Goal: Task Accomplishment & Management: Manage account settings

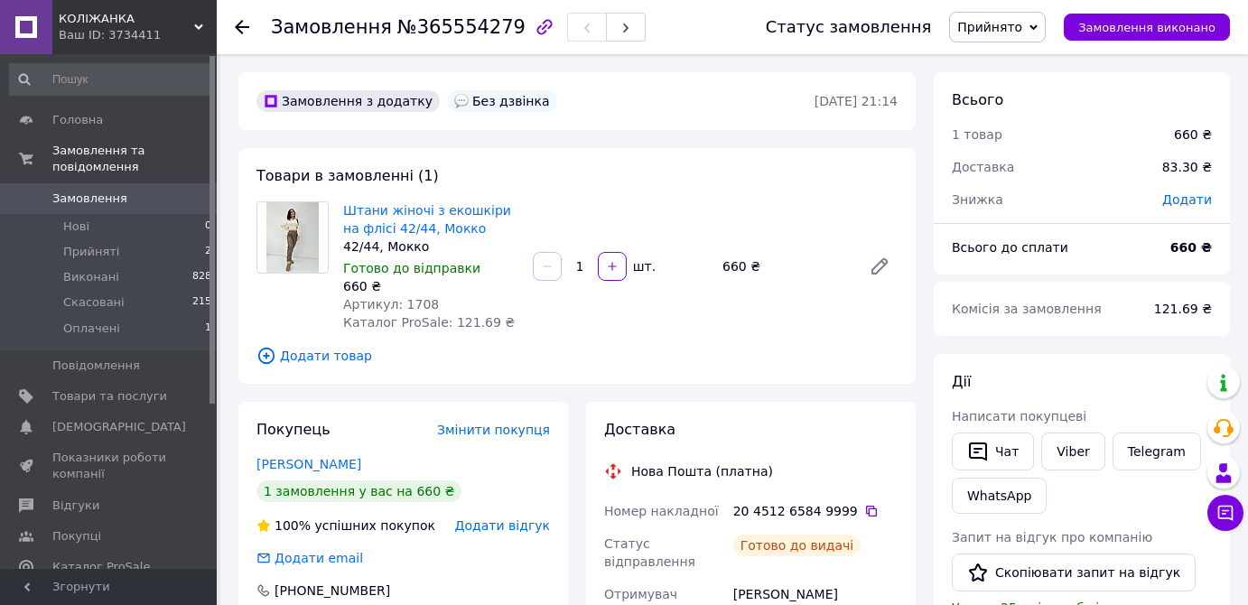
click at [96, 183] on link "Замовлення 0" at bounding box center [111, 198] width 222 height 31
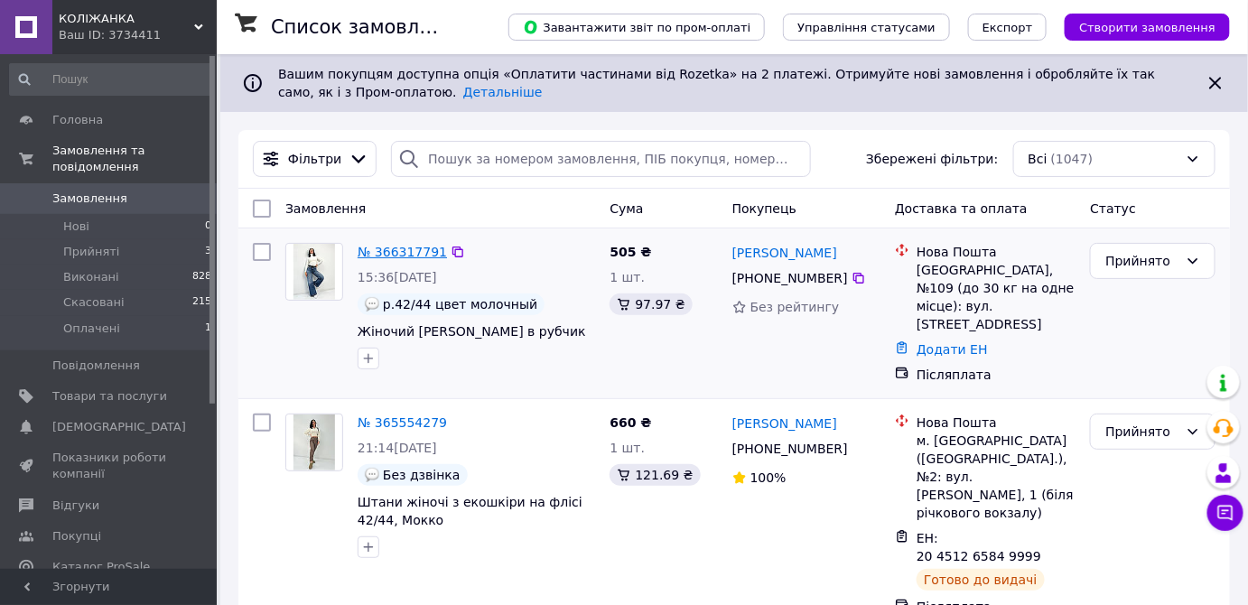
click at [404, 258] on link "№ 366317791" at bounding box center [401, 252] width 89 height 14
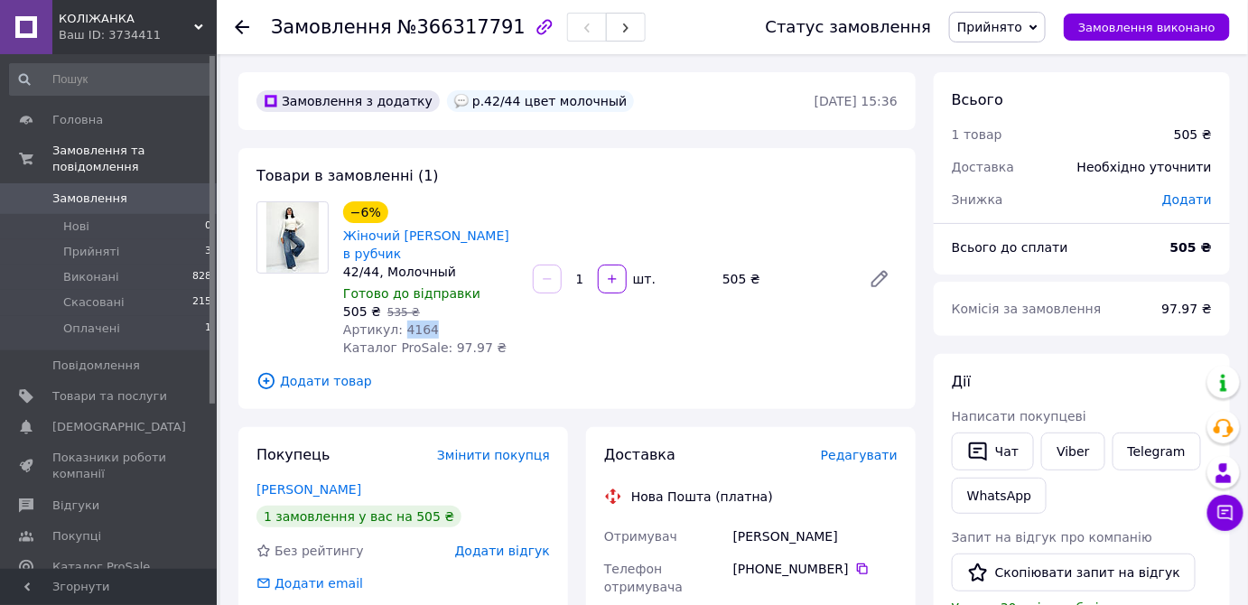
drag, startPoint x: 425, startPoint y: 328, endPoint x: 396, endPoint y: 331, distance: 29.1
click at [396, 331] on div "Артикул: 4164" at bounding box center [430, 329] width 175 height 18
copy span "4164"
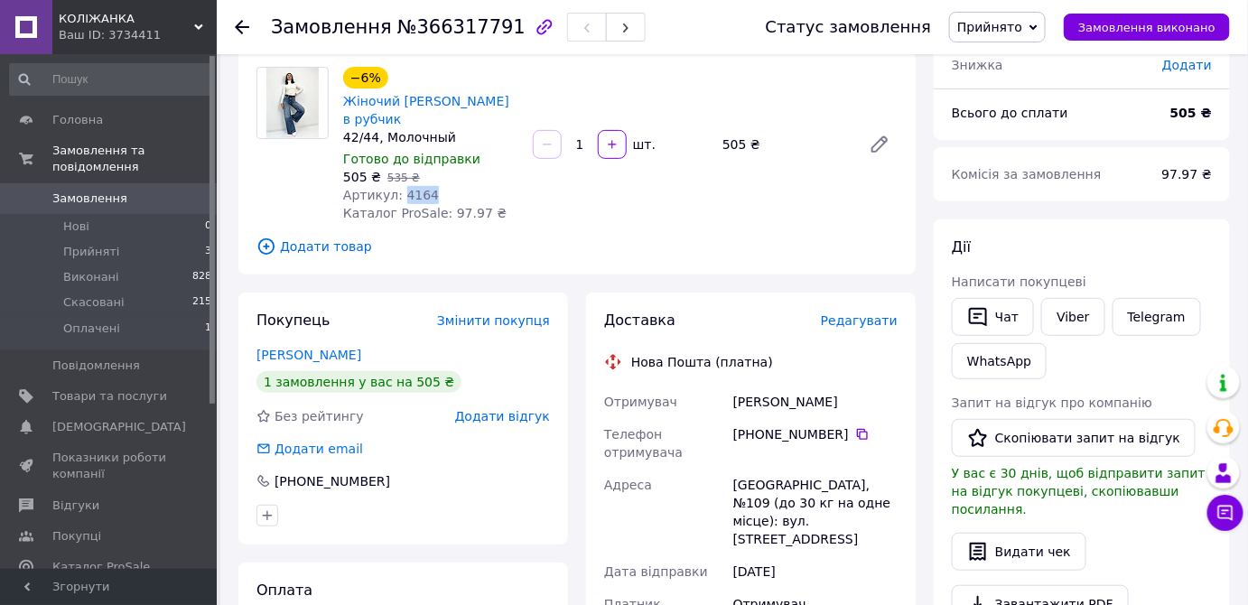
scroll to position [163, 0]
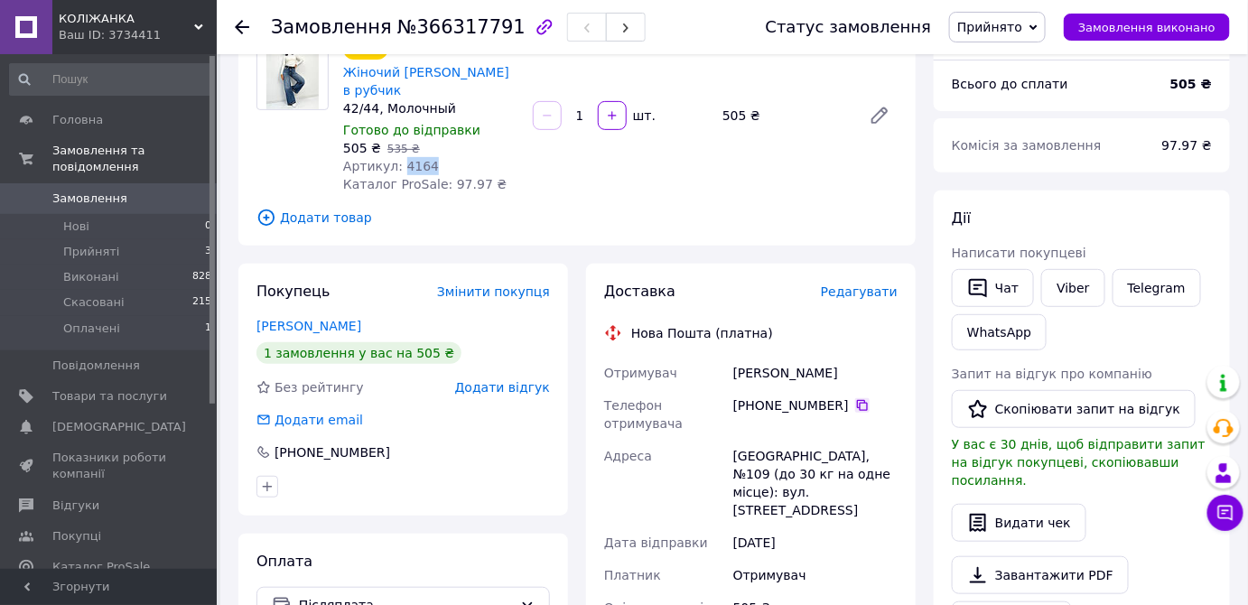
click at [855, 407] on icon at bounding box center [862, 405] width 14 height 14
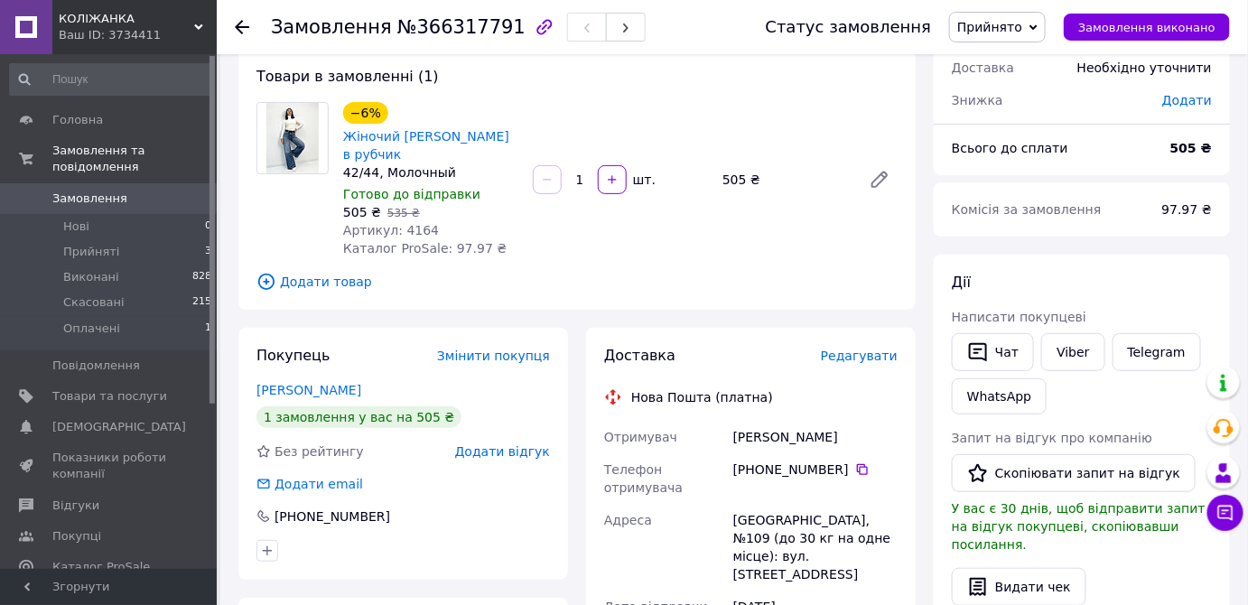
scroll to position [81, 0]
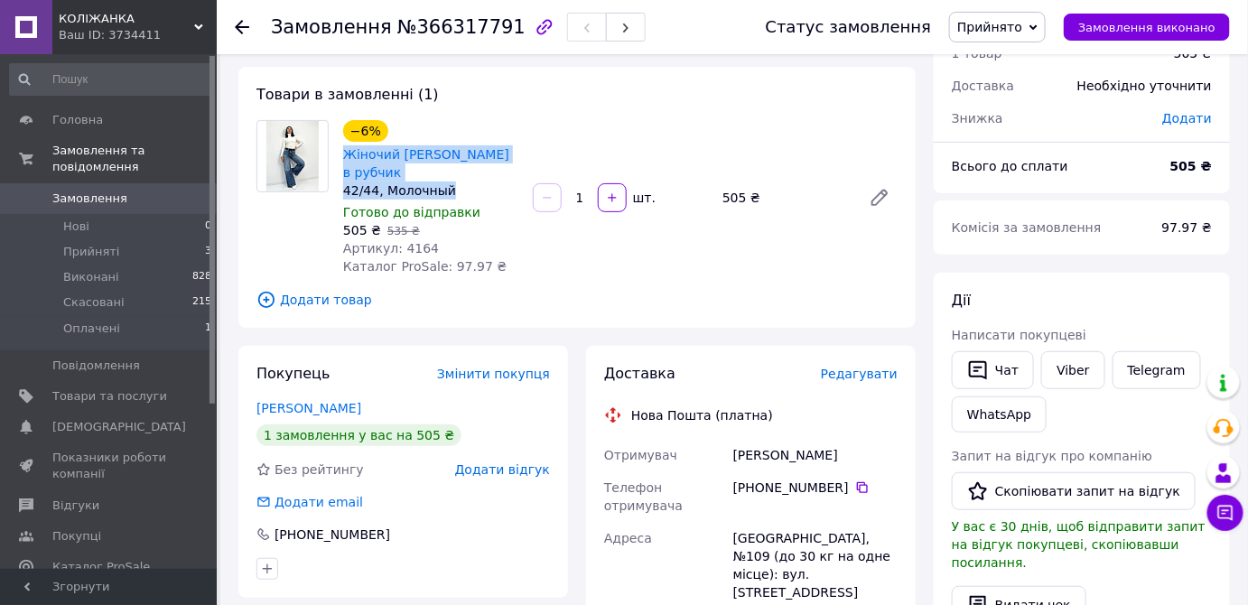
drag, startPoint x: 423, startPoint y: 190, endPoint x: 339, endPoint y: 154, distance: 91.4
click at [339, 154] on div "−6% Жіночий теплий гольф в рубчик 42/44, Молочный Готово до відправки 505 ₴   5…" at bounding box center [431, 197] width 190 height 162
copy div "Жіночий [PERSON_NAME] в рубчик 42/44, Молочный"
click at [1085, 374] on link "Viber" at bounding box center [1072, 370] width 63 height 38
click at [1162, 410] on div "Чат Viber Telegram WhatsApp" at bounding box center [1081, 392] width 267 height 88
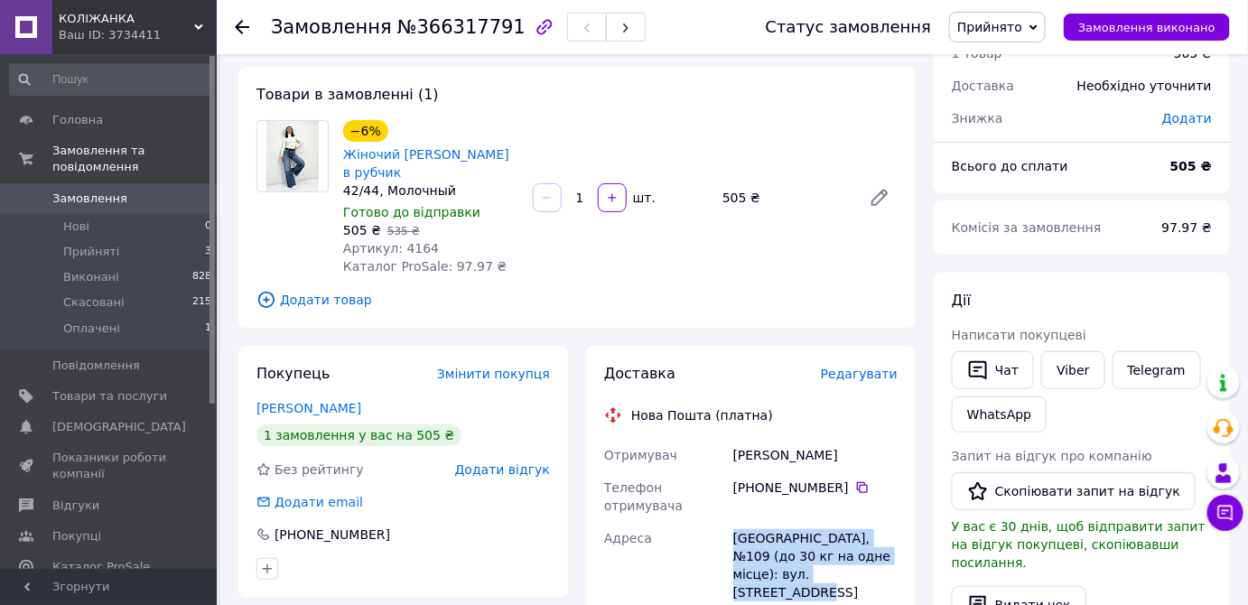
drag, startPoint x: 842, startPoint y: 578, endPoint x: 717, endPoint y: 535, distance: 132.5
copy div "Адреса Одеса, №109 (до 30 кг на одне місце): вул. [STREET_ADDRESS]"
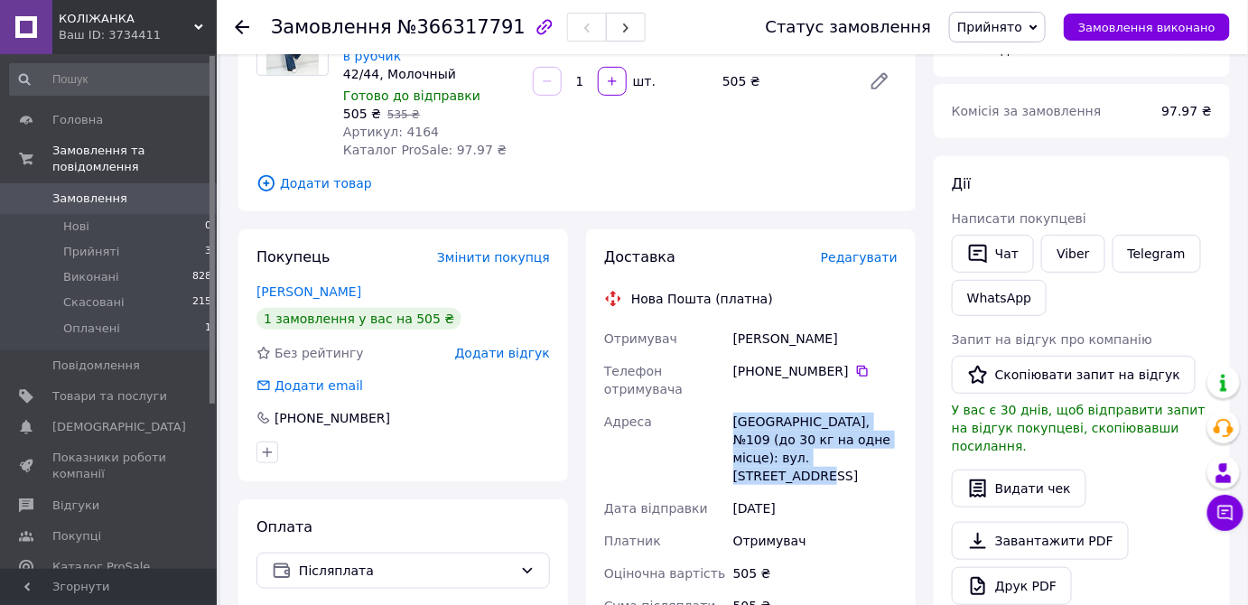
scroll to position [246, 0]
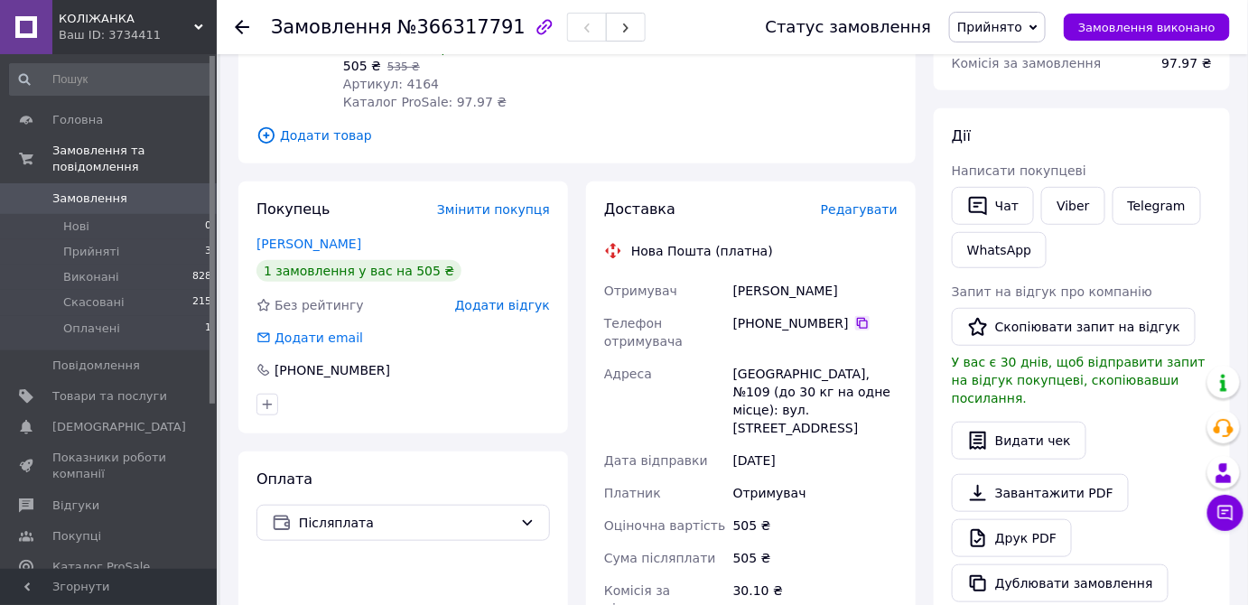
click at [855, 323] on icon at bounding box center [862, 323] width 14 height 14
click at [117, 190] on span "Замовлення" at bounding box center [109, 198] width 115 height 16
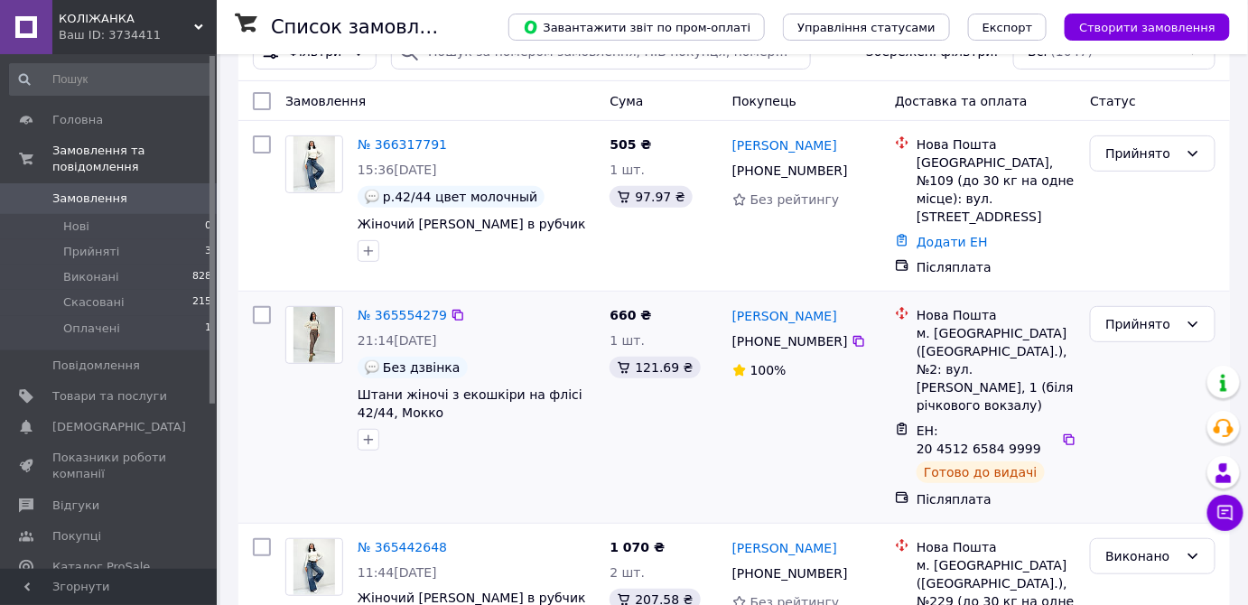
scroll to position [163, 0]
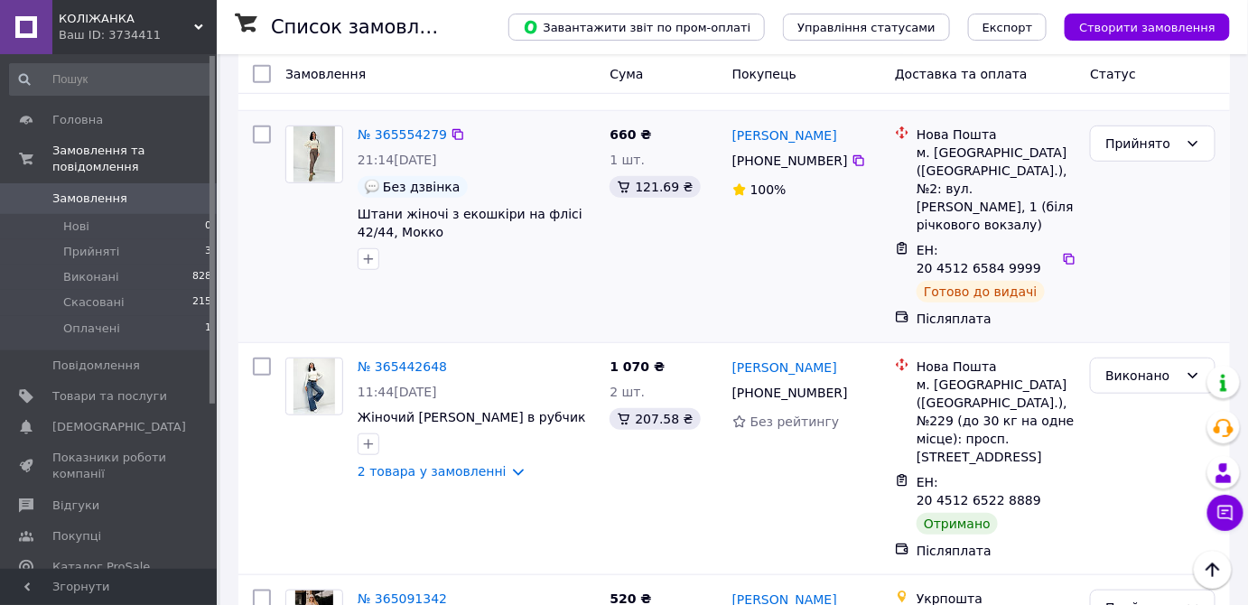
scroll to position [328, 0]
